Goal: Information Seeking & Learning: Find specific fact

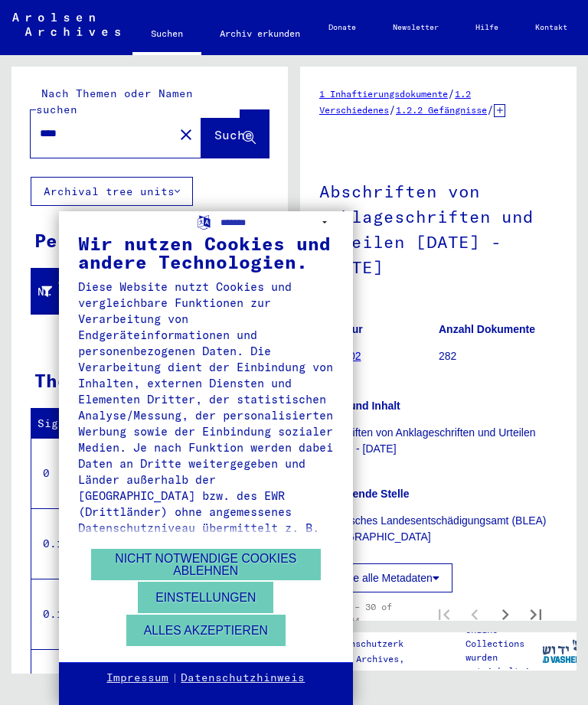
click at [244, 637] on button "Alles akzeptieren" at bounding box center [205, 629] width 159 height 31
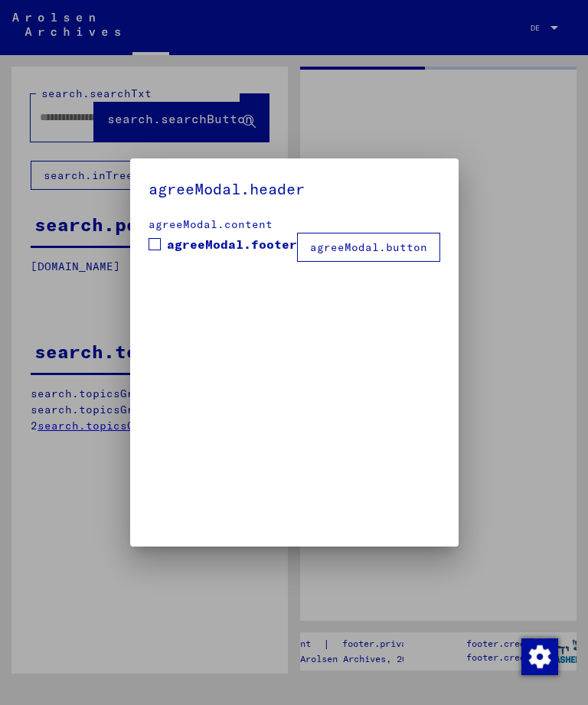
type input "****"
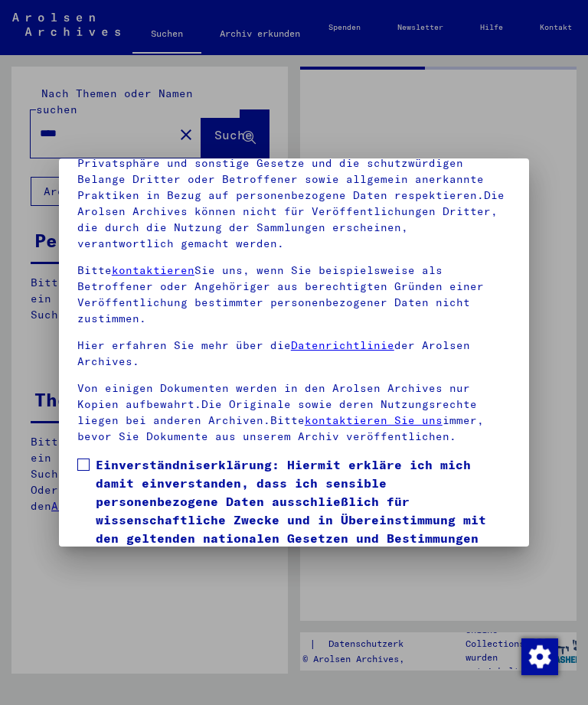
scroll to position [103, 0]
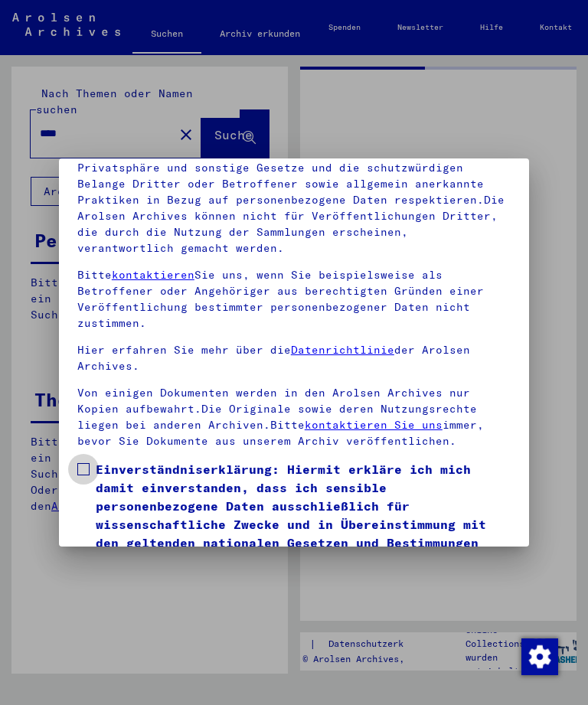
click at [85, 463] on span at bounding box center [83, 469] width 12 height 12
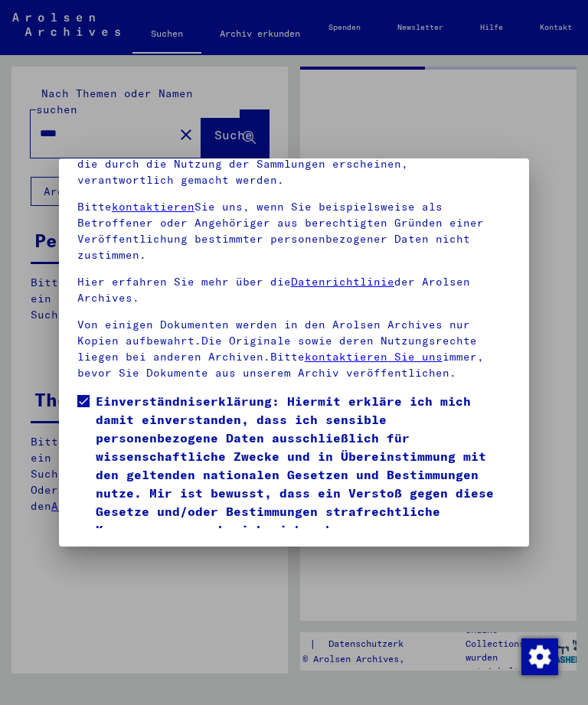
scroll to position [203, 0]
click at [114, 546] on button "Ich stimme zu" at bounding box center [135, 560] width 116 height 29
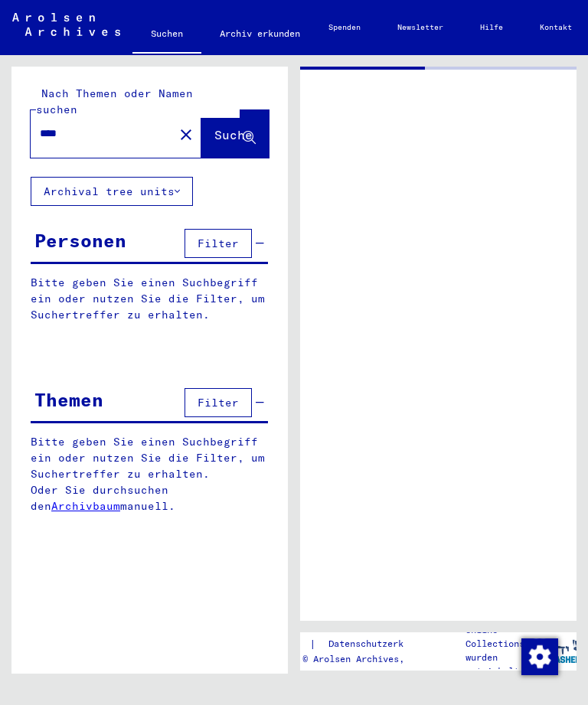
scroll to position [0, 0]
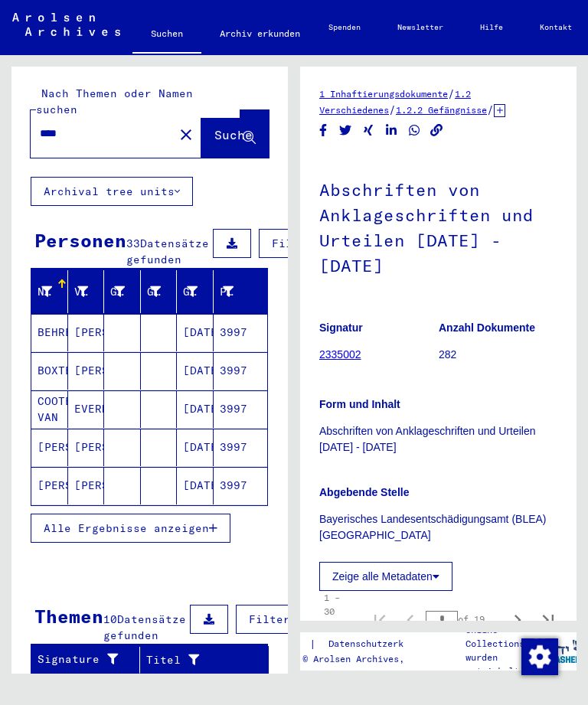
click at [348, 348] on link "2335002" at bounding box center [340, 354] width 42 height 12
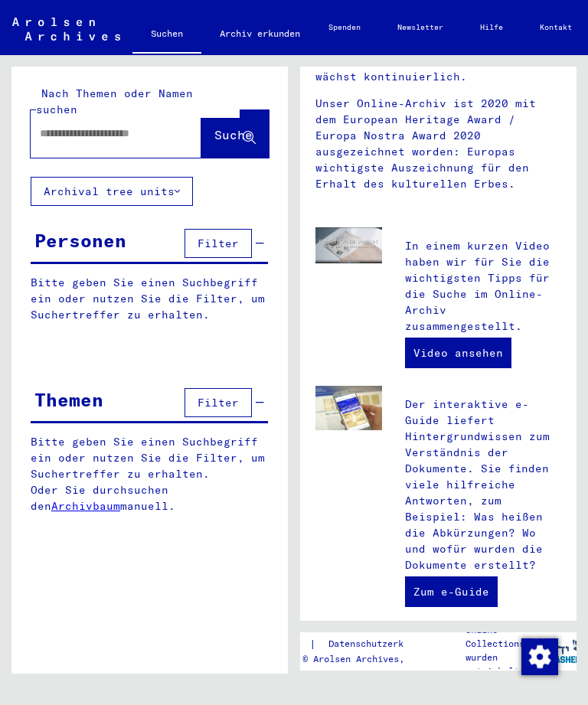
scroll to position [427, 0]
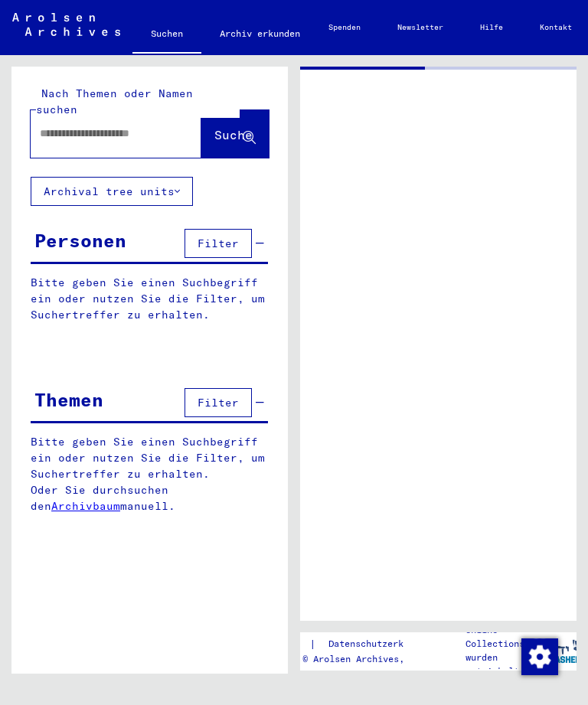
type input "*******"
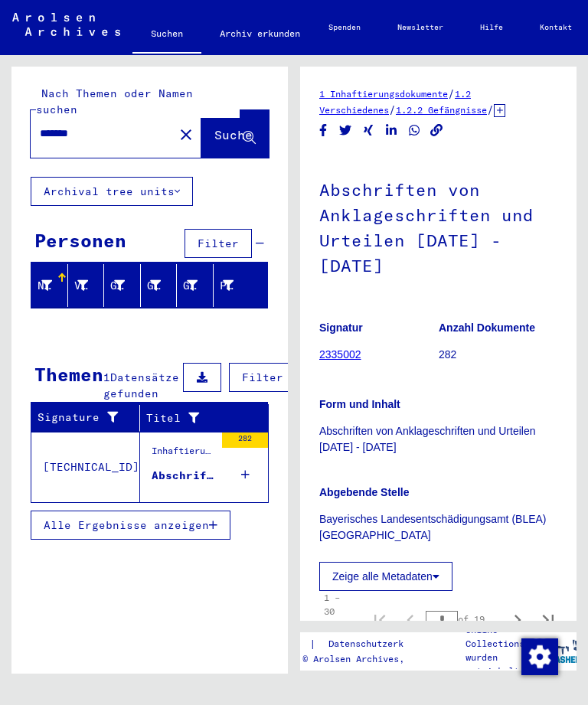
click at [346, 348] on link "2335002" at bounding box center [340, 354] width 42 height 12
click at [351, 348] on link "2335002" at bounding box center [340, 354] width 42 height 12
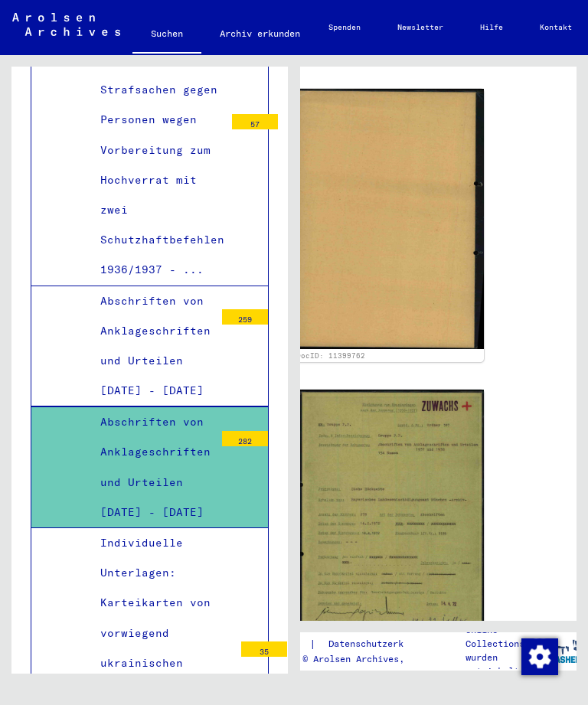
scroll to position [864, 49]
click at [424, 463] on img at bounding box center [389, 519] width 189 height 261
